Goal: Information Seeking & Learning: Understand process/instructions

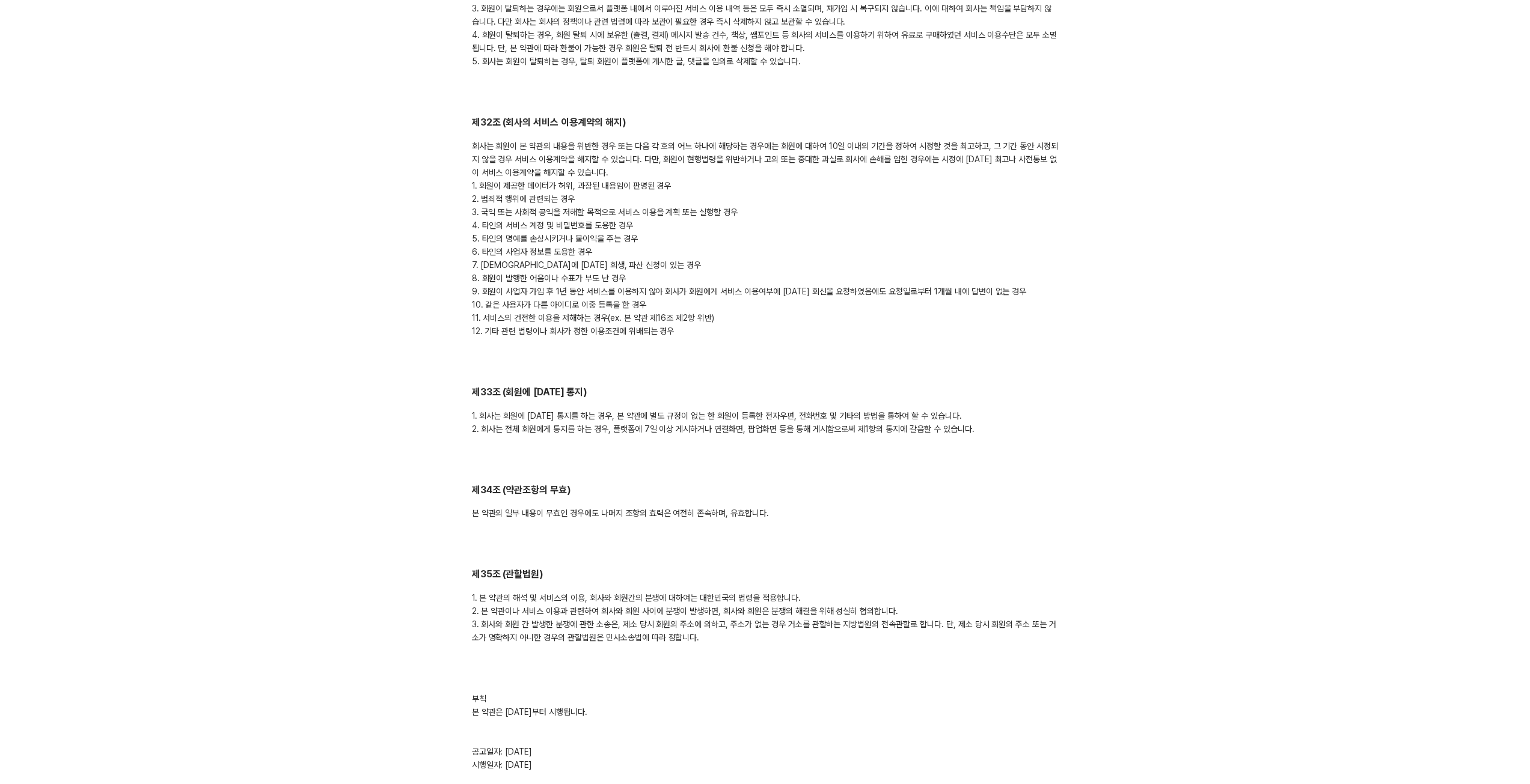
scroll to position [5837, 0]
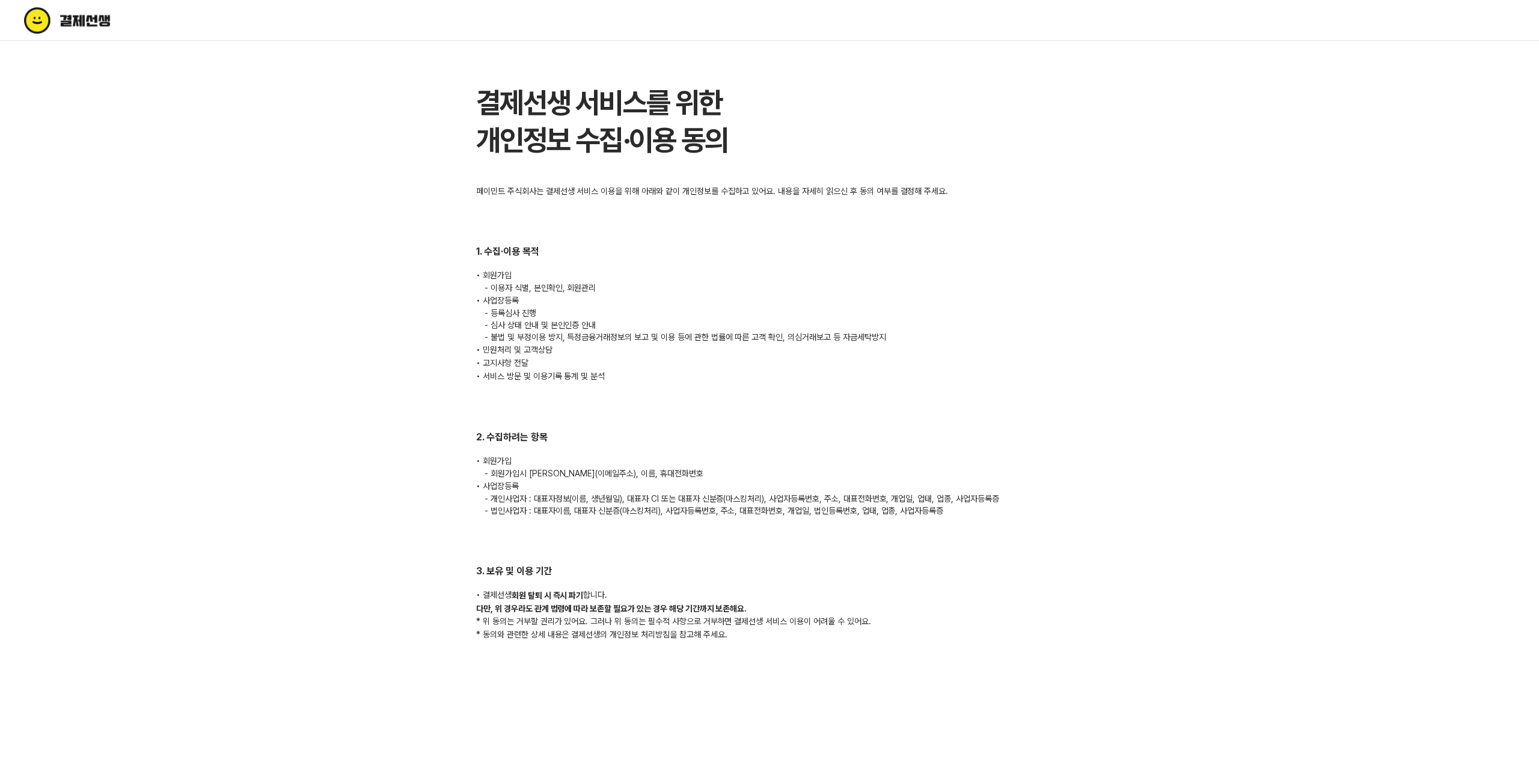
click at [757, 422] on div "페이민트 주식회사는 결제선생 서비스 이용을 위해 아래와 같이 개인정보를 수집하고 있어요. 내용을 자세히 읽으신 후 동의 여부를 결정해 주세요.…" at bounding box center [769, 413] width 587 height 456
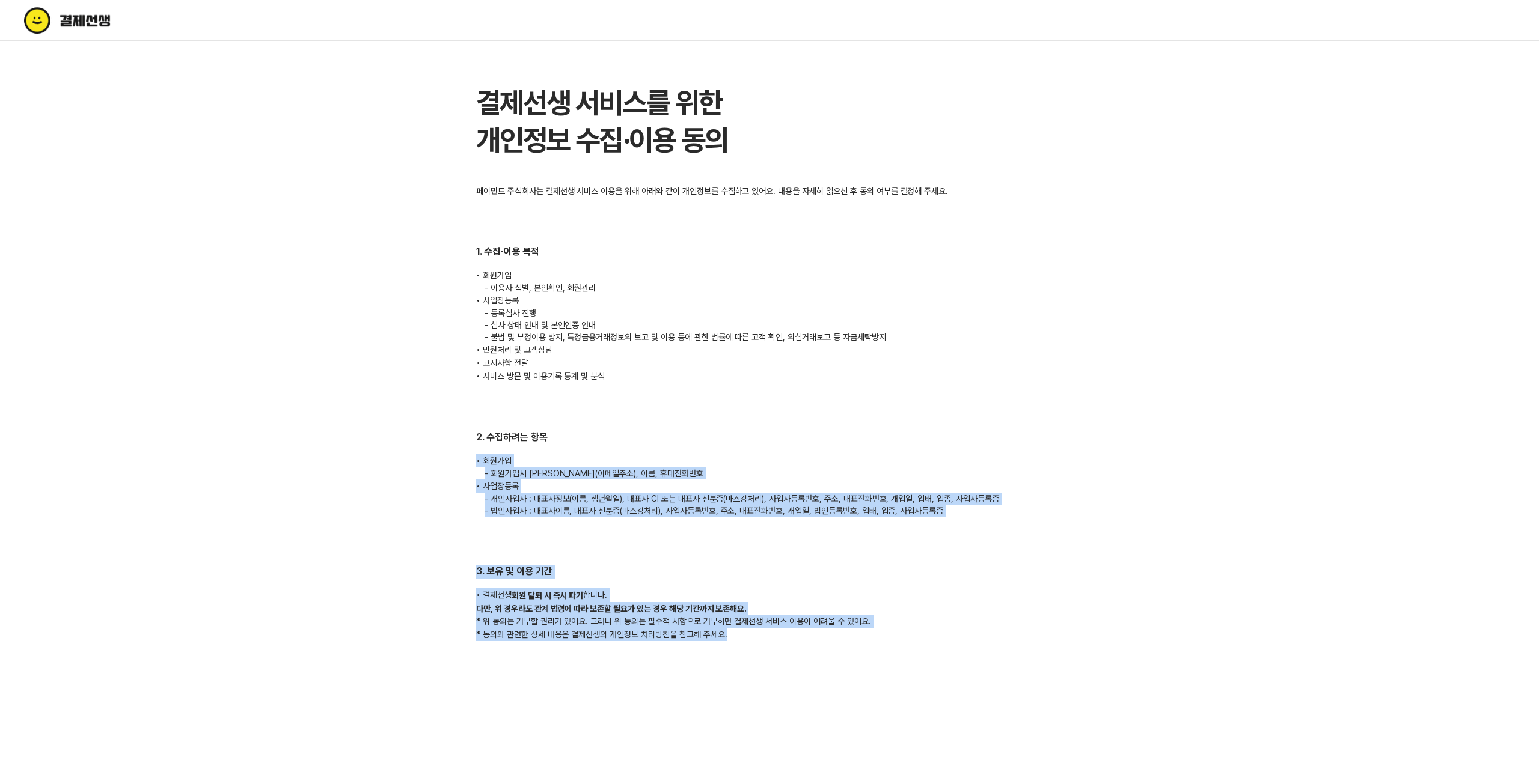
drag, startPoint x: 889, startPoint y: 394, endPoint x: 744, endPoint y: 723, distance: 359.5
click at [744, 681] on html "결제선생 서비스를 위한 개인정보 수집·이용 동의 페이민트 주식회사는 결제선생 서비스 이용을 위해 아래와 같이 개인정보를 수집하고 있어요. 내용…" at bounding box center [769, 341] width 1539 height 681
drag, startPoint x: 776, startPoint y: 574, endPoint x: 782, endPoint y: 465, distance: 109.2
click at [764, 476] on p "- 회원가입시 아이디(이메일주소), 이름, 휴대전화번호" at bounding box center [769, 473] width 587 height 12
click at [821, 444] on h2 "︎︎2. 수집하려는 항목" at bounding box center [769, 438] width 587 height 14
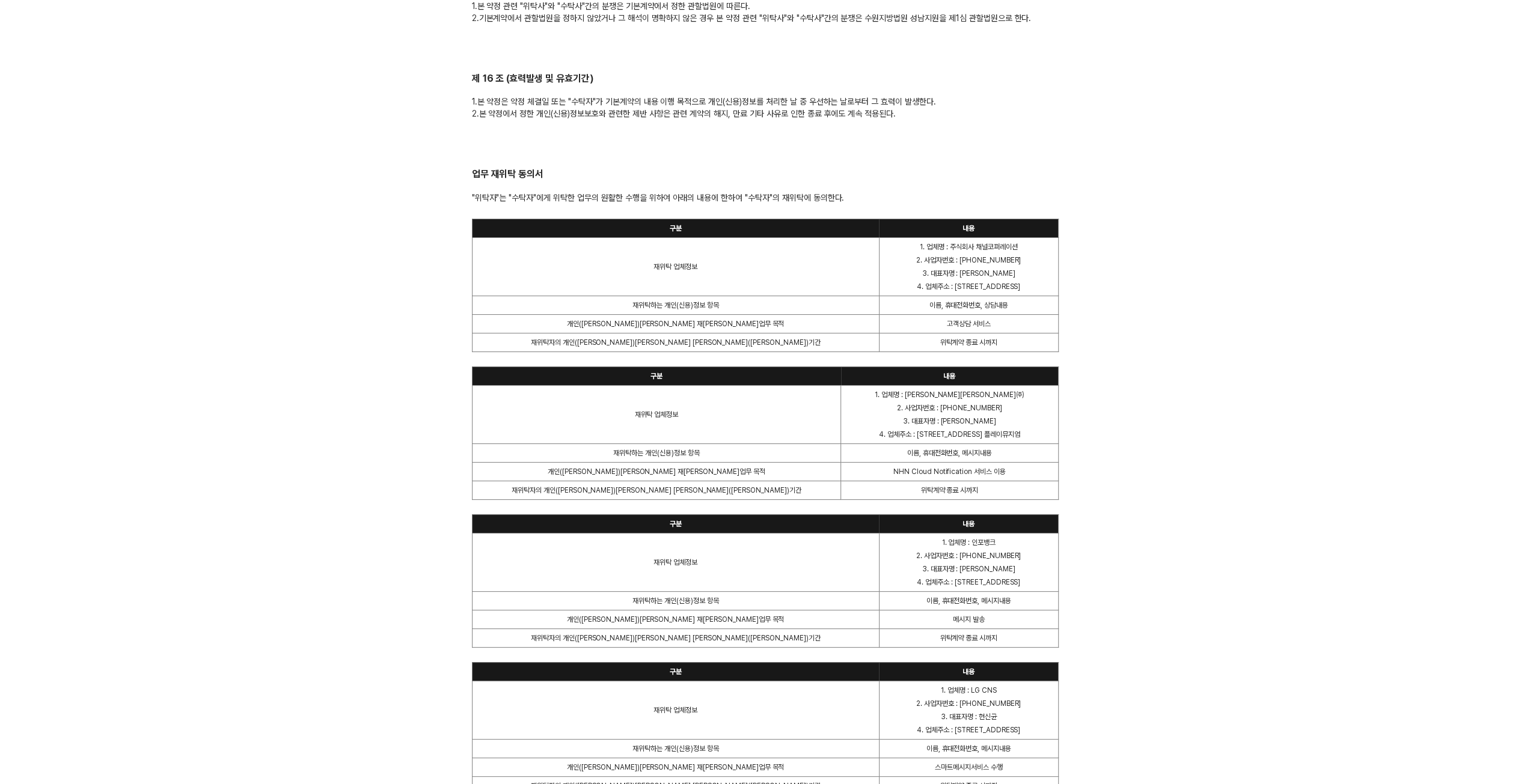
scroll to position [2362, 0]
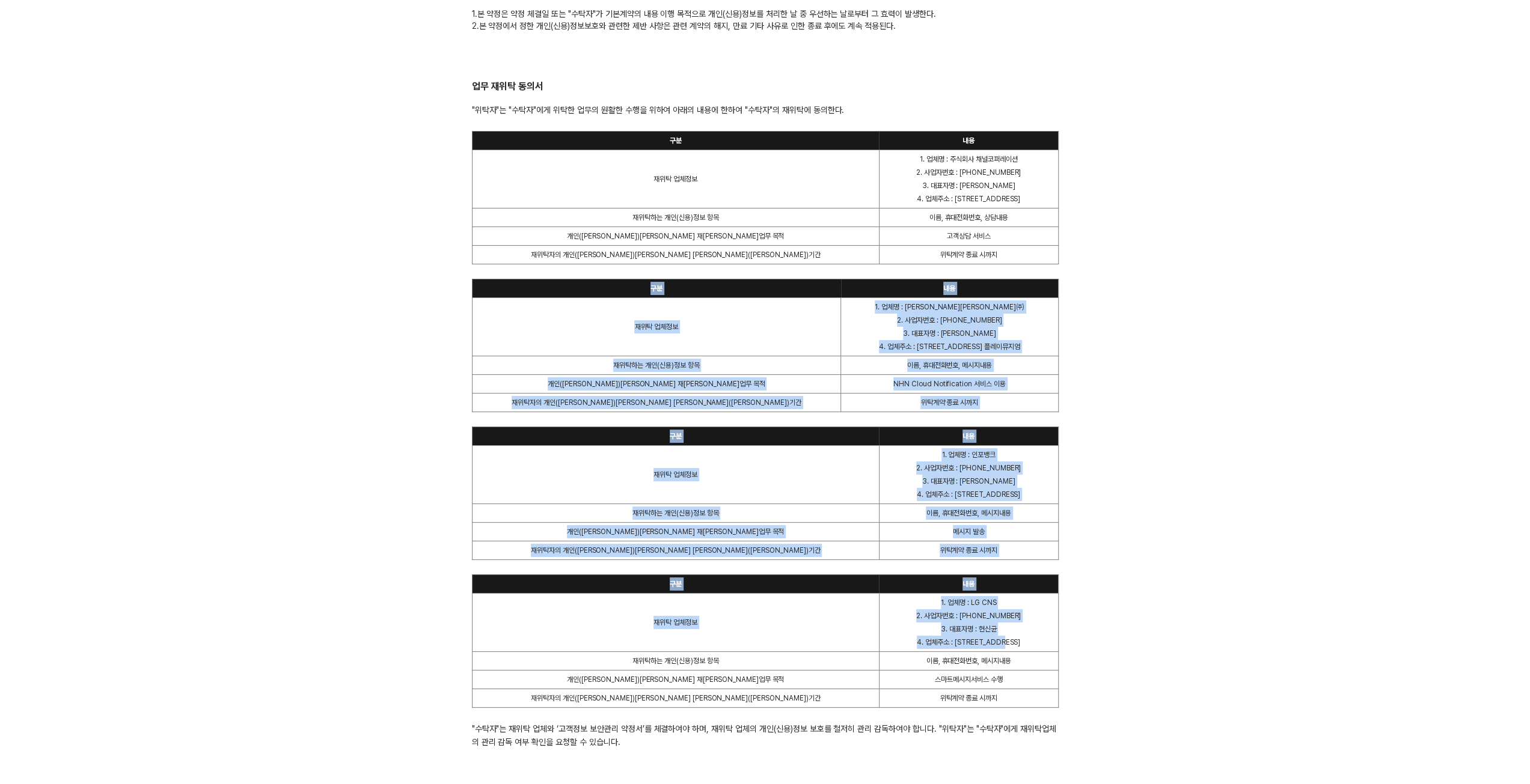
drag, startPoint x: 923, startPoint y: 265, endPoint x: 875, endPoint y: 638, distance: 376.1
click at [875, 638] on div "구분 내용 재위탁 업체정보 1. 업체명 : 주식회사 채널코퍼레이션 2. 사업자번호 : 144-81-21513 3. 대표자명 : 최시원 4. 업…" at bounding box center [765, 439] width 587 height 618
drag, startPoint x: 873, startPoint y: 477, endPoint x: 751, endPoint y: 453, distance: 124.3
click at [884, 453] on p "1. 업체명 : 인포뱅크" at bounding box center [969, 455] width 169 height 13
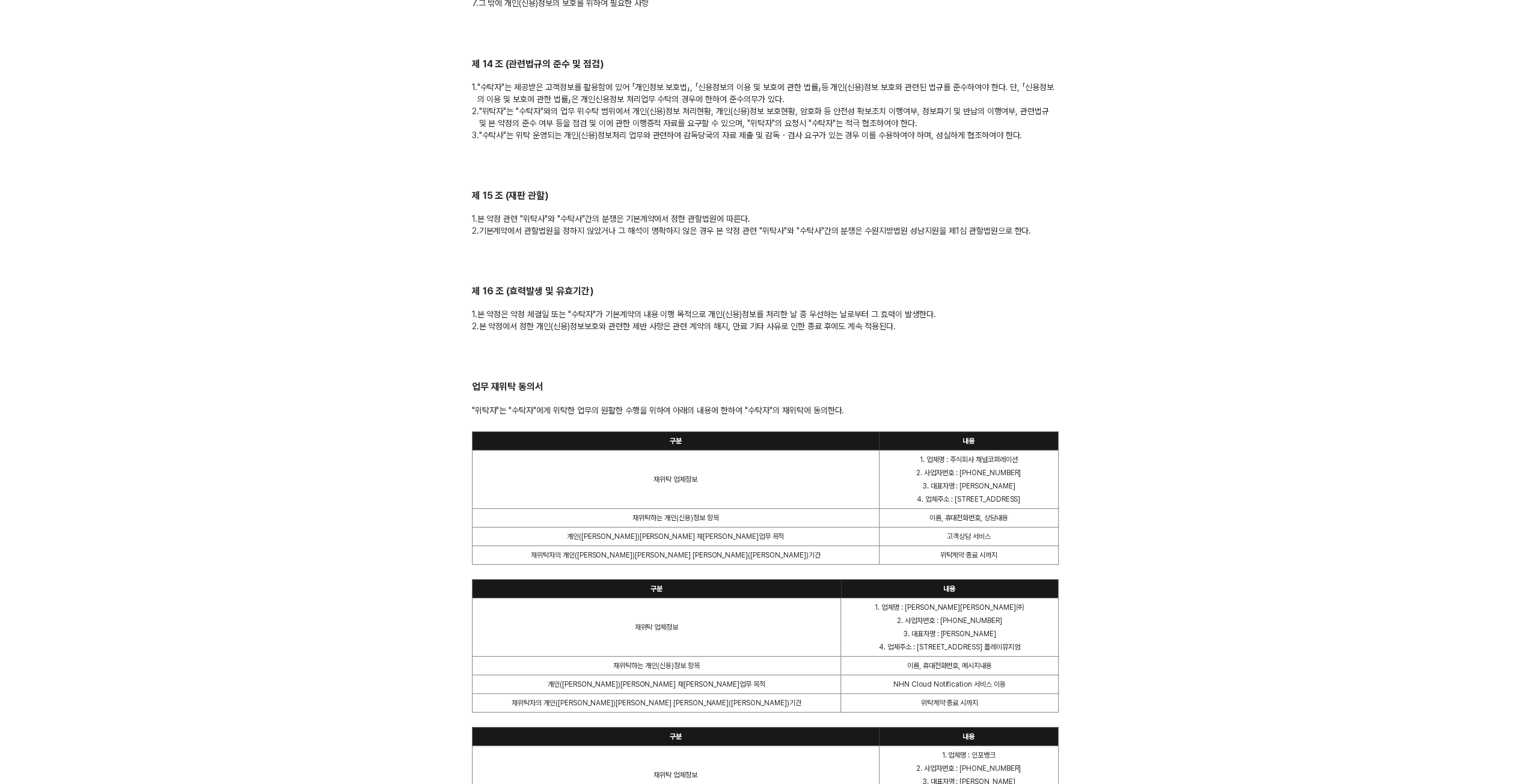
click at [913, 459] on p "1. 업체명 : 주식회사 채널코퍼레이션" at bounding box center [969, 459] width 169 height 13
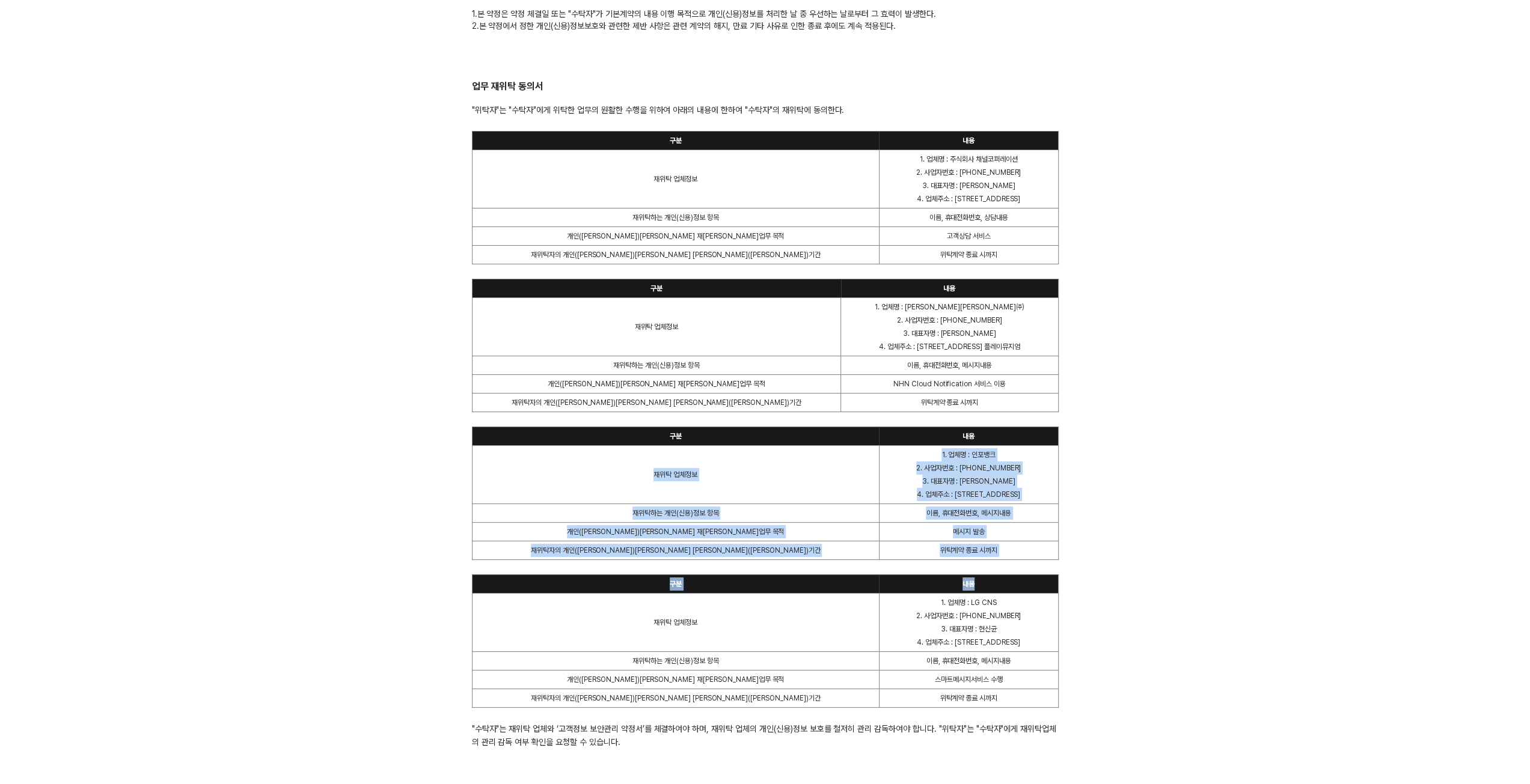
drag, startPoint x: 1038, startPoint y: 496, endPoint x: 941, endPoint y: 584, distance: 131.0
click at [941, 584] on div "구분 내용 재위탁 업체정보 1. 업체명 : 주식회사 채널코퍼레이션 2. 사업자번호 : 144-81-21513 3. 대표자명 : 최시원 4. 업…" at bounding box center [765, 439] width 587 height 618
drag, startPoint x: 944, startPoint y: 495, endPoint x: 1070, endPoint y: 451, distance: 133.5
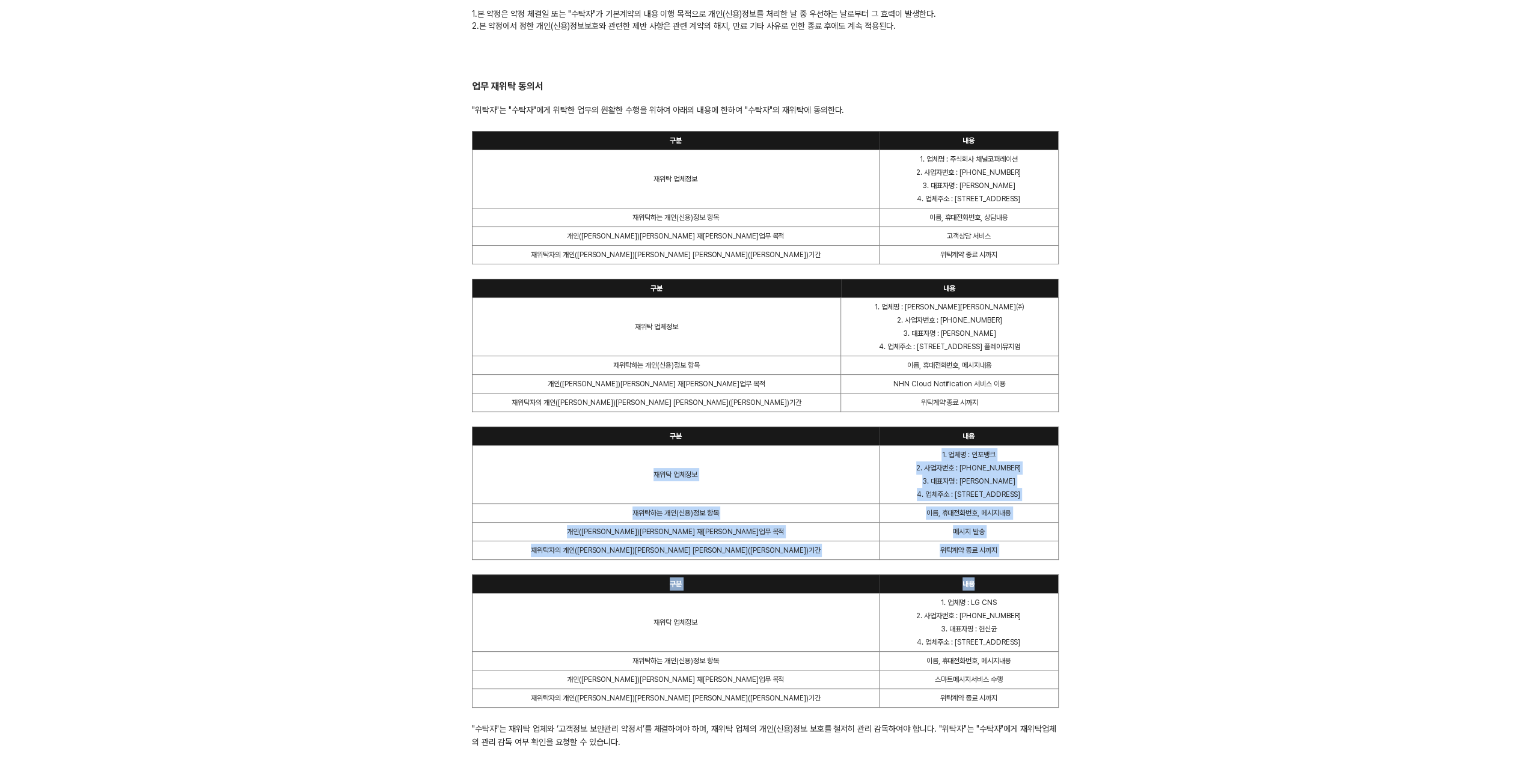
drag, startPoint x: 1149, startPoint y: 512, endPoint x: 1141, endPoint y: 514, distance: 8.2
drag, startPoint x: 1143, startPoint y: 513, endPoint x: 1115, endPoint y: 499, distance: 31.3
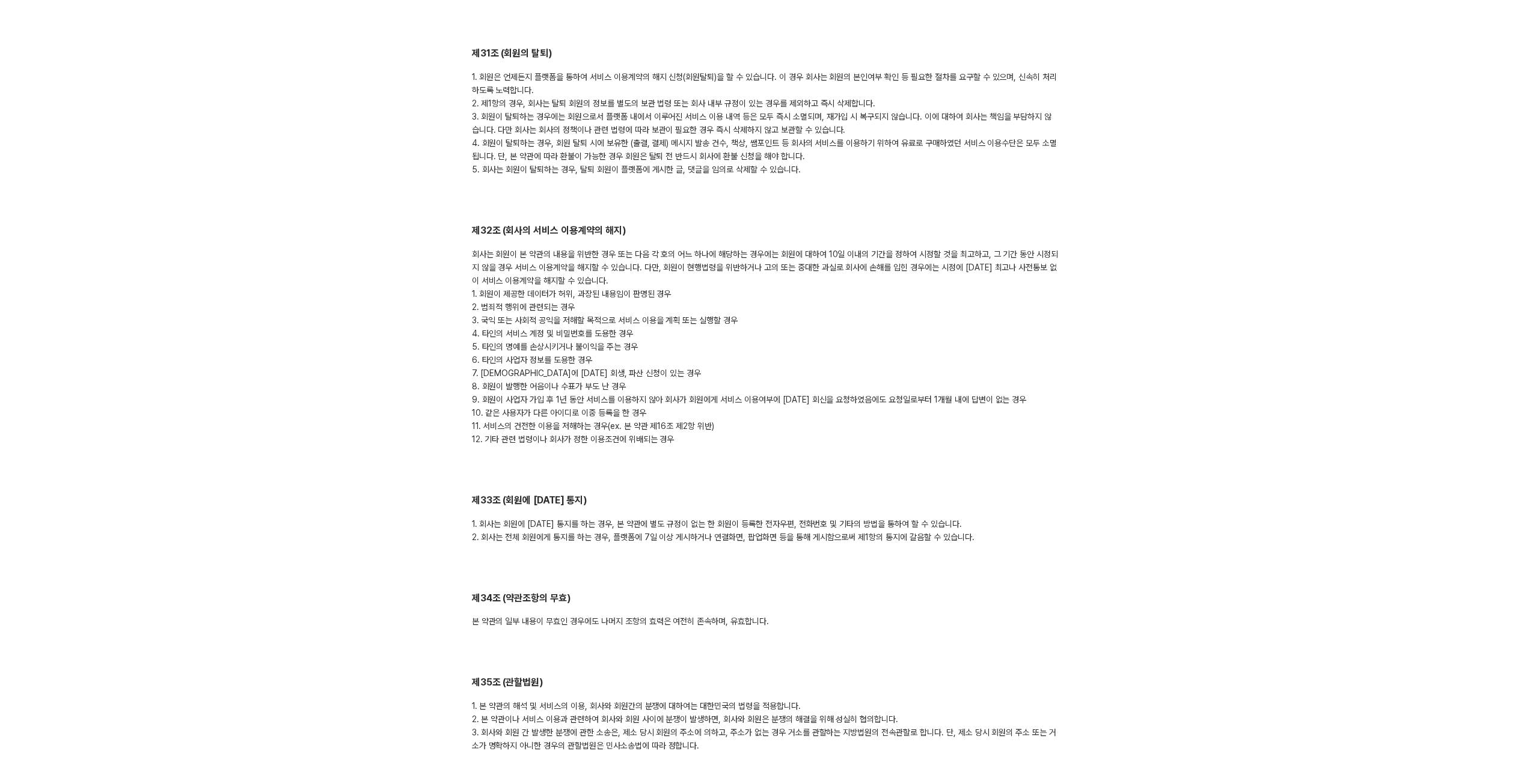
scroll to position [5837, 0]
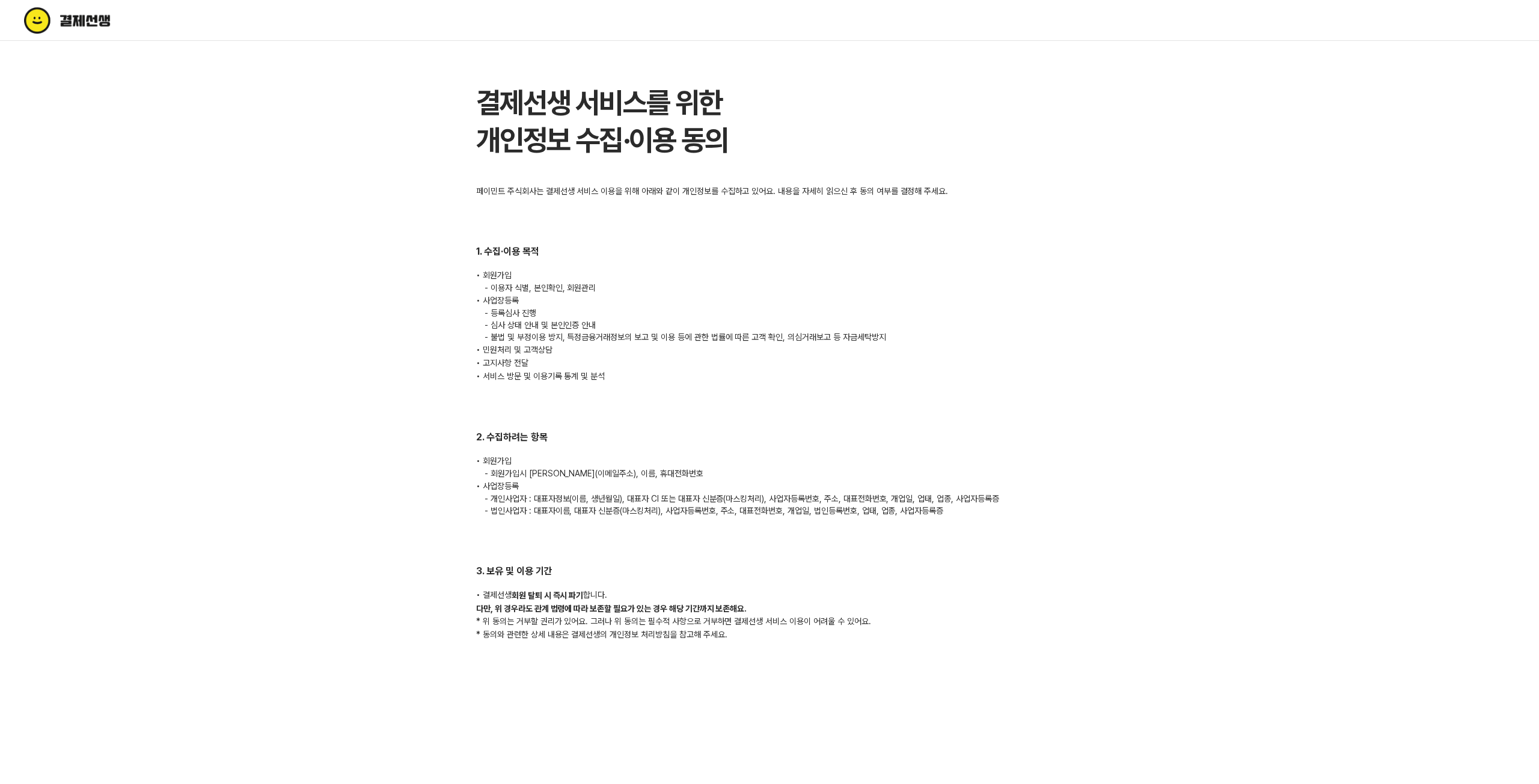
click at [565, 422] on div "페이민트 주식회사는 결제선생 서비스 이용을 위해 아래와 같이 개인정보를 수집하고 있어요. 내용을 자세히 읽으신 후 동의 여부를 결정해 주세요.…" at bounding box center [769, 413] width 587 height 456
click at [564, 423] on div "페이민트 주식회사는 결제선생 서비스 이용을 위해 아래와 같이 개인정보를 수집하고 있어요. 내용을 자세히 읽으신 후 동의 여부를 결정해 주세요.…" at bounding box center [769, 413] width 587 height 456
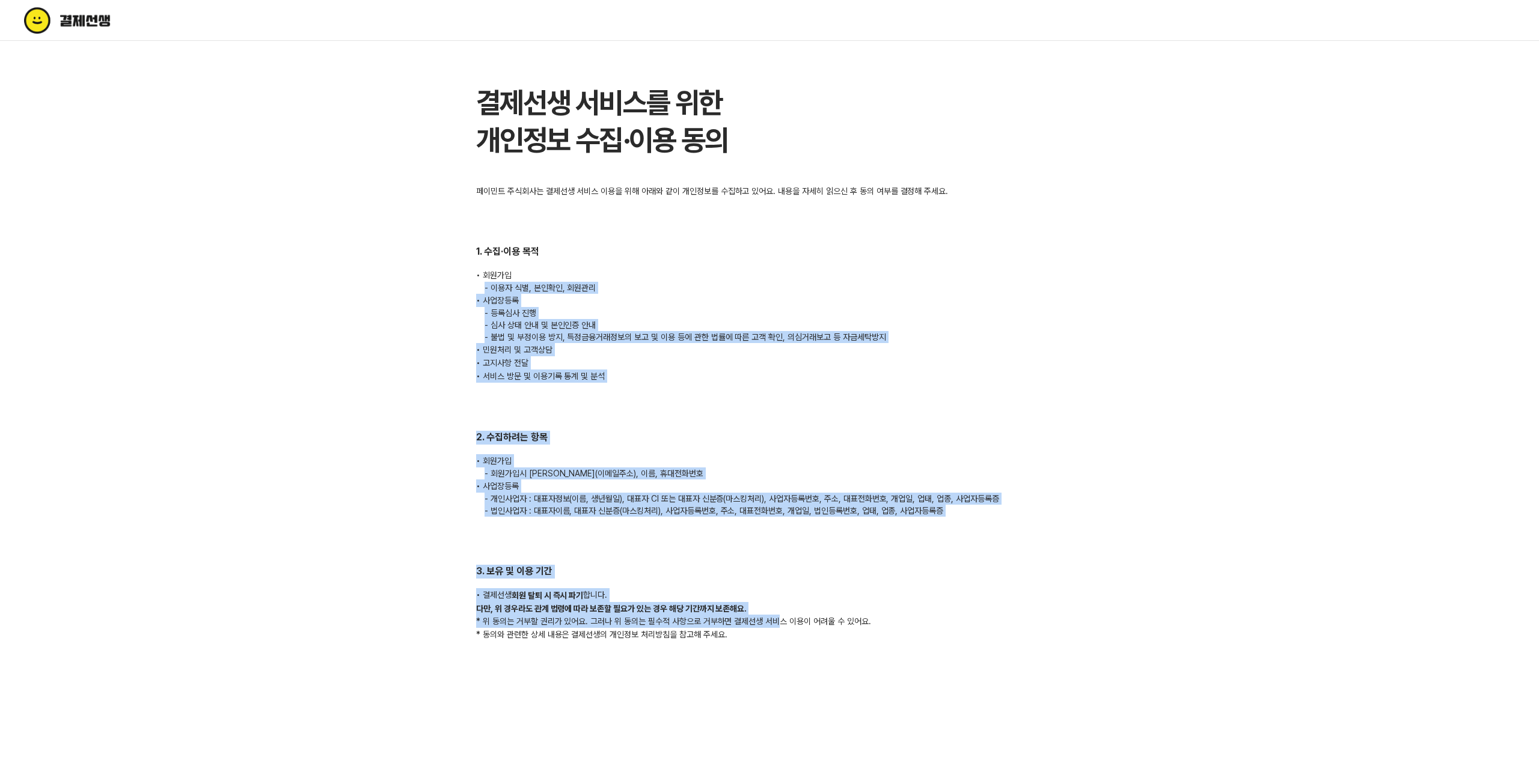
drag, startPoint x: 691, startPoint y: 259, endPoint x: 787, endPoint y: 618, distance: 371.6
click at [779, 618] on div "페이민트 주식회사는 결제선생 서비스 이용을 위해 아래와 같이 개인정보를 수집하고 있어요. 내용을 자세히 읽으신 후 동의 여부를 결정해 주세요.…" at bounding box center [769, 413] width 587 height 456
click at [907, 592] on div "• 결제선생 회원 탈퇴 시 즉시 파기 합니다." at bounding box center [769, 595] width 587 height 14
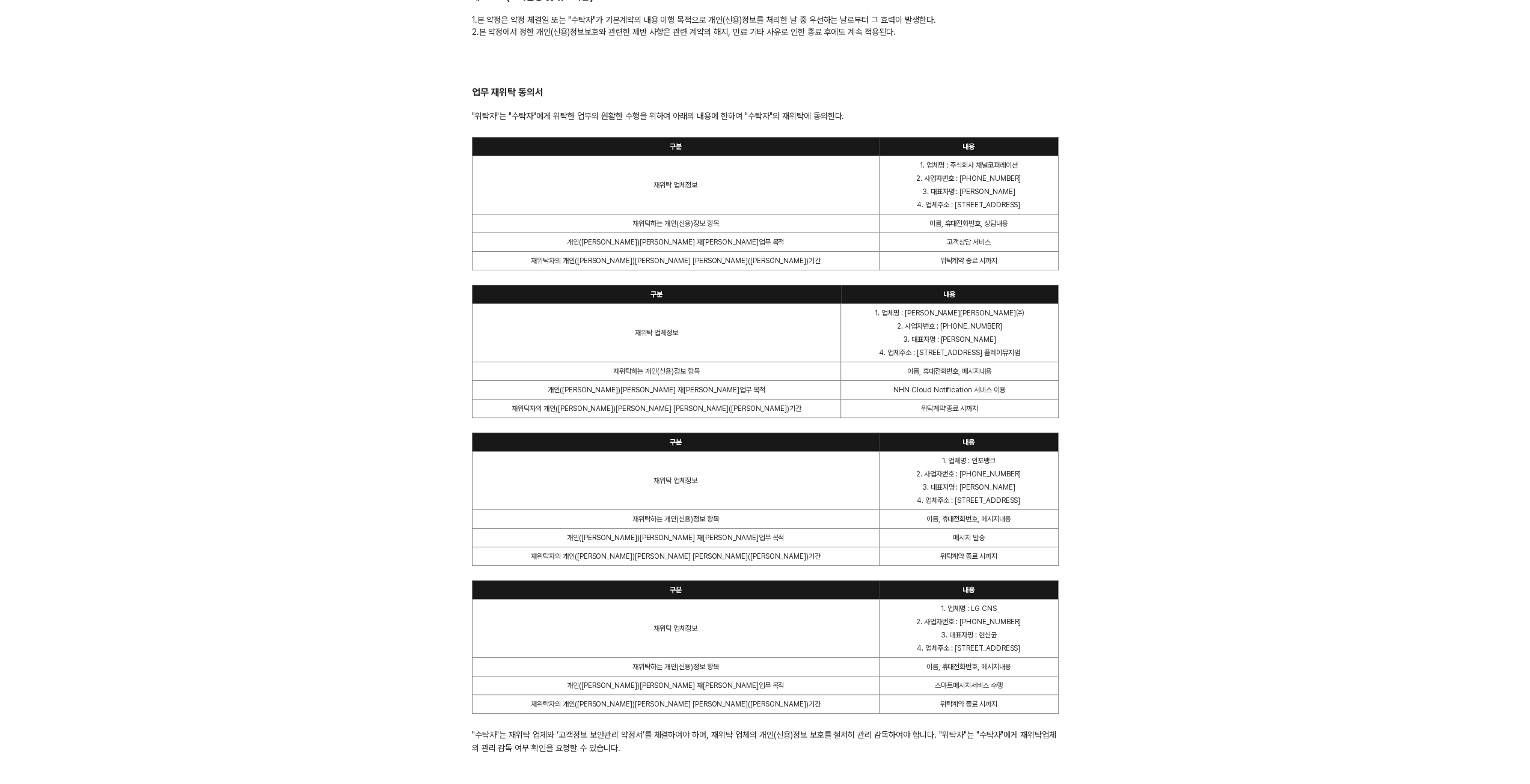
scroll to position [2362, 0]
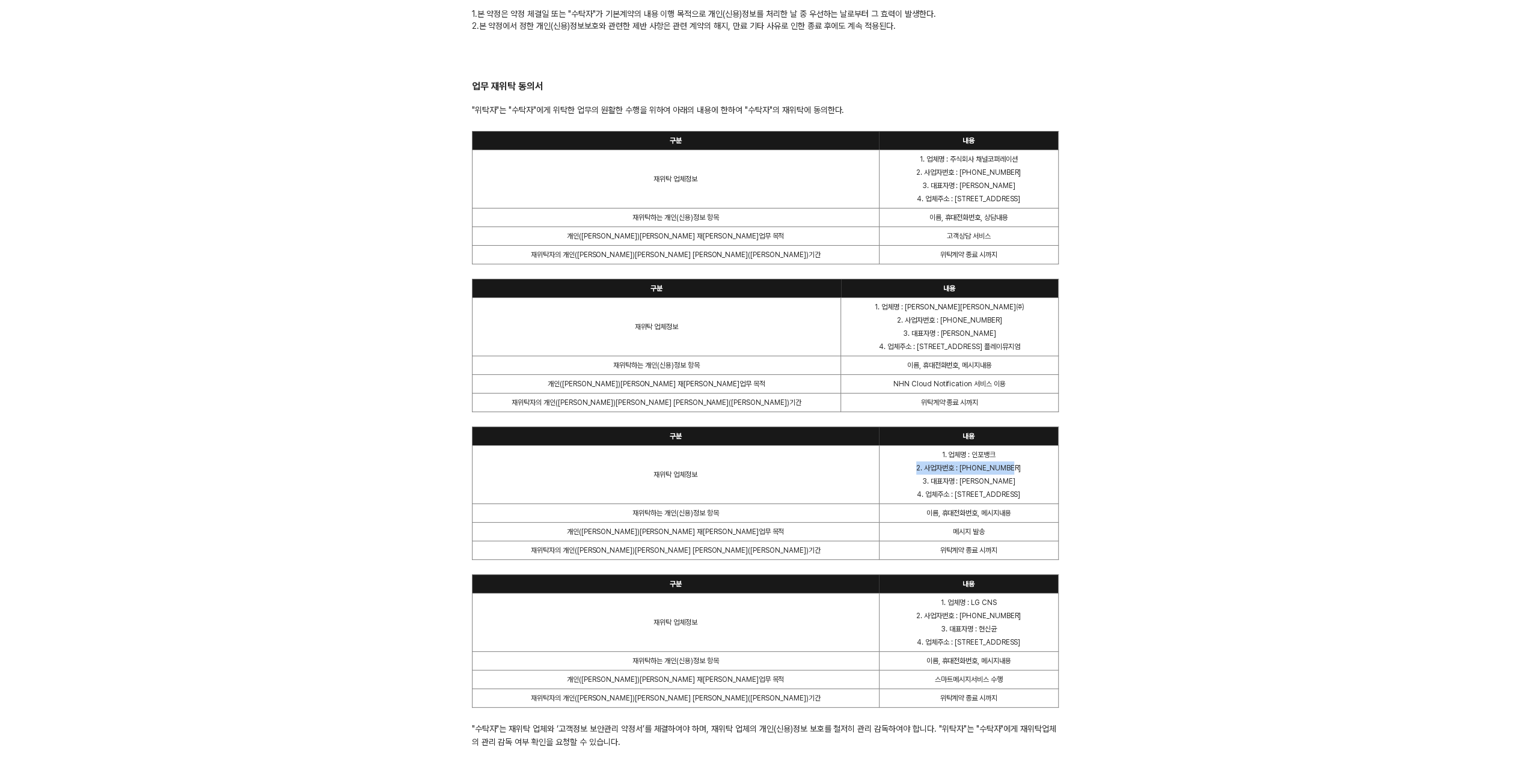
drag, startPoint x: 1113, startPoint y: 473, endPoint x: 1011, endPoint y: 458, distance: 103.1
click at [1011, 458] on td "1. 업체명 : 인포뱅크 2. 사업자번호 : [PHONE_NUMBER] 3. 대표자명 : [PERSON_NAME] 4. 업체주소 : [STRE…" at bounding box center [968, 474] width 179 height 58
click at [1010, 461] on p "2. 사업자번호 : [PHONE_NUMBER]" at bounding box center [969, 468] width 169 height 13
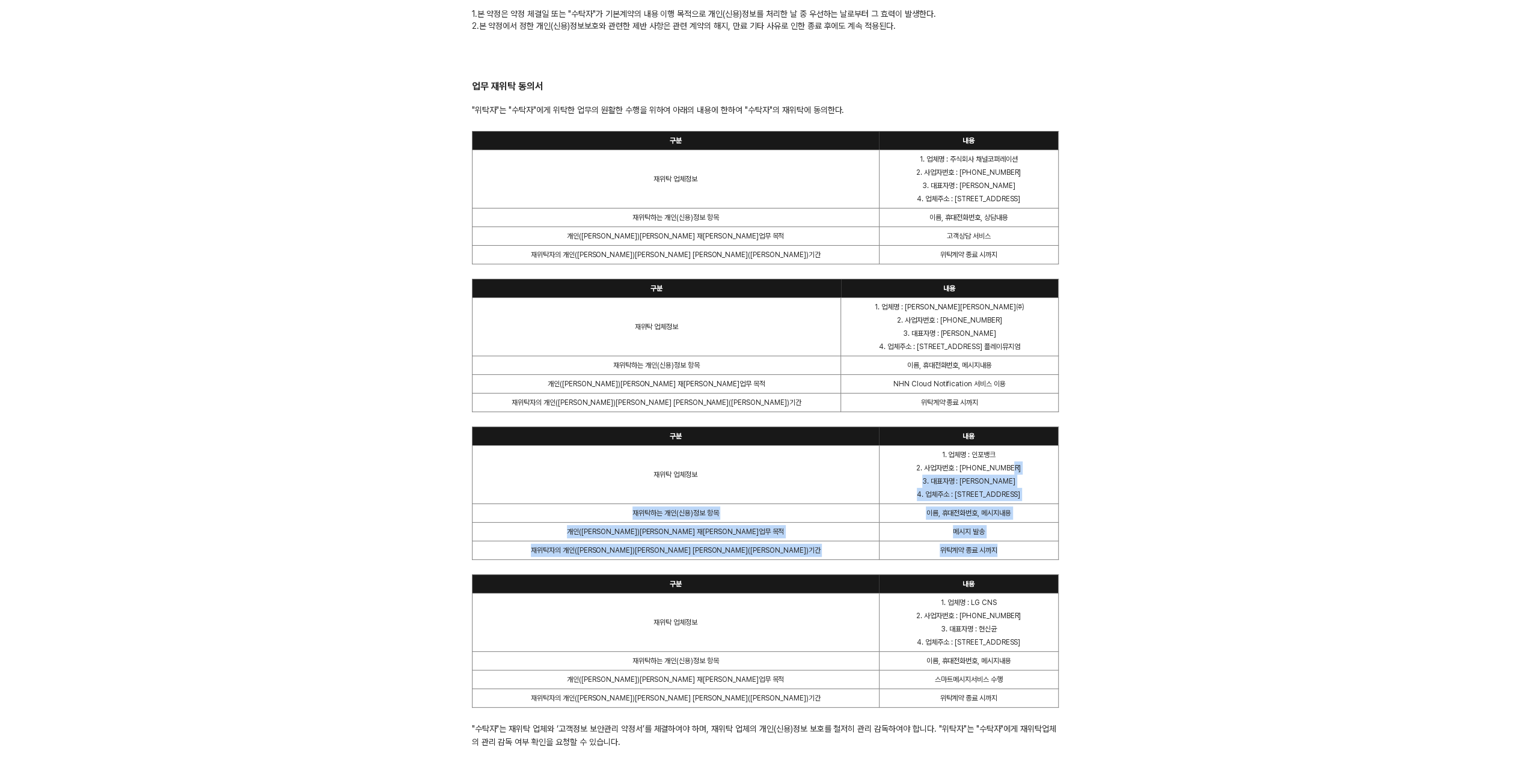
drag, startPoint x: 1010, startPoint y: 469, endPoint x: 921, endPoint y: 539, distance: 113.2
click at [921, 539] on tbody "재위탁 업체정보 1. 업체명 : 인포뱅크 2. 사업자번호 : [PHONE_NUMBER] 3. 대표자명 : [PERSON_NAME] 4. 업체주…" at bounding box center [765, 502] width 586 height 114
click at [944, 530] on td "메시지 발송" at bounding box center [968, 532] width 179 height 19
